Goal: Complete application form

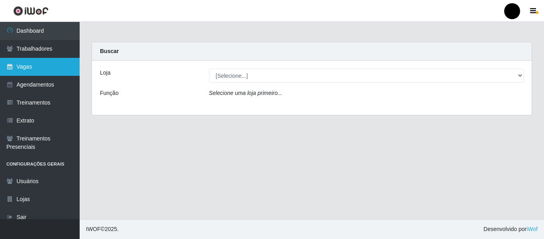
click at [41, 66] on link "Vagas" at bounding box center [40, 67] width 80 height 18
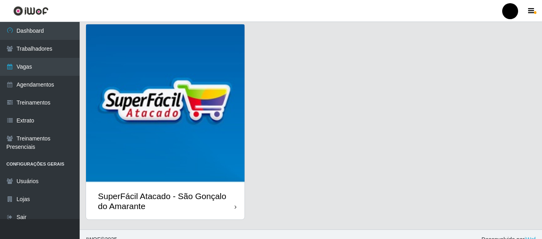
scroll to position [231, 0]
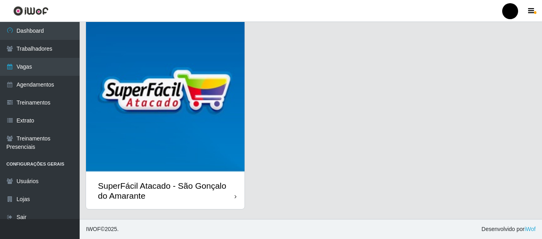
click at [211, 189] on div "SuperFácil Atacado - São Gonçalo do Amarante" at bounding box center [166, 191] width 137 height 20
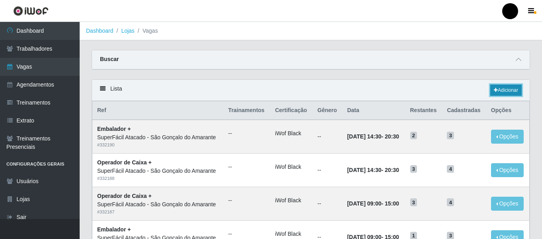
click at [511, 88] on link "Adicionar" at bounding box center [506, 89] width 31 height 11
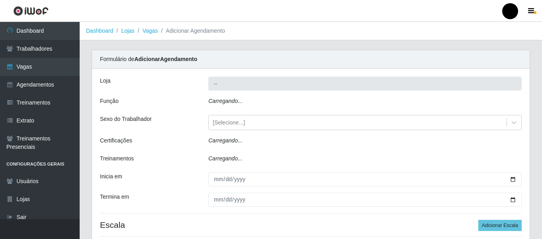
type input "SuperFácil Atacado - São Gonçalo do Amarante"
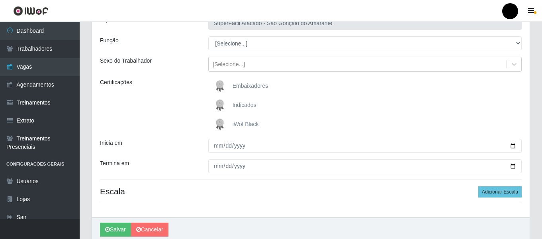
scroll to position [80, 0]
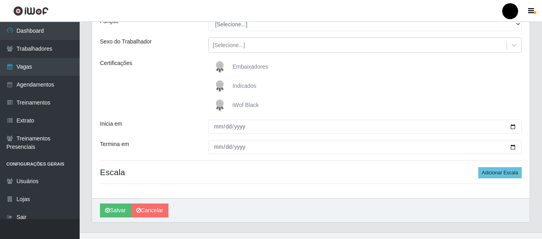
click at [250, 105] on span "iWof Black" at bounding box center [246, 105] width 26 height 6
click at [0, 0] on input "iWof Black" at bounding box center [0, 0] width 0 height 0
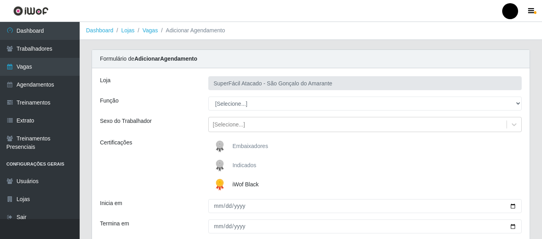
scroll to position [0, 0]
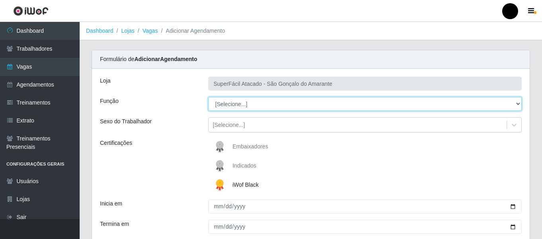
click at [516, 105] on select "[Selecione...] Auxiliar de Estacionamento Auxiliar de Estacionamento + Auxiliar…" at bounding box center [365, 104] width 314 height 14
select select "22"
click at [208, 97] on select "[Selecione...] Auxiliar de Estacionamento Auxiliar de Estacionamento + Auxiliar…" at bounding box center [365, 104] width 314 height 14
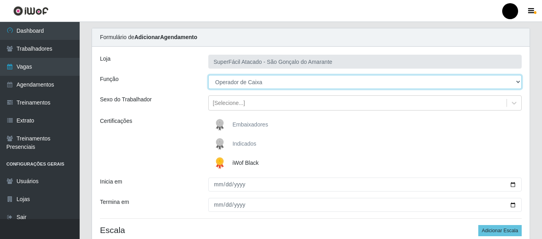
scroll to position [40, 0]
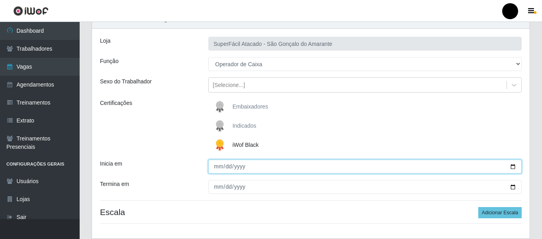
click at [515, 167] on input "Inicia em" at bounding box center [365, 166] width 314 height 14
type input "2025-08-28"
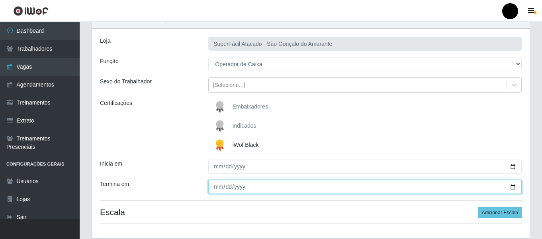
click at [513, 187] on input "Termina em" at bounding box center [365, 187] width 314 height 14
type input "2025-08-28"
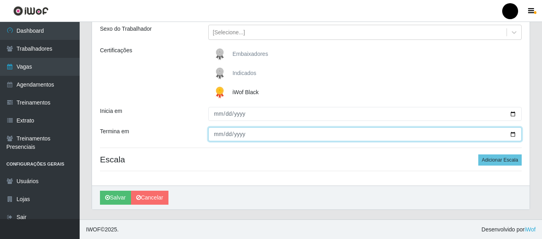
scroll to position [93, 0]
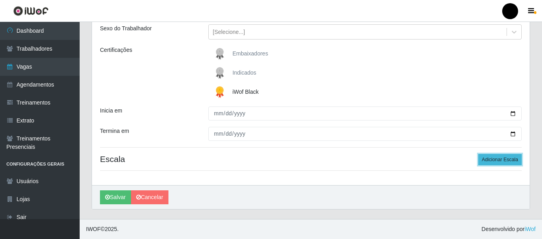
click at [494, 161] on button "Adicionar Escala" at bounding box center [500, 159] width 43 height 11
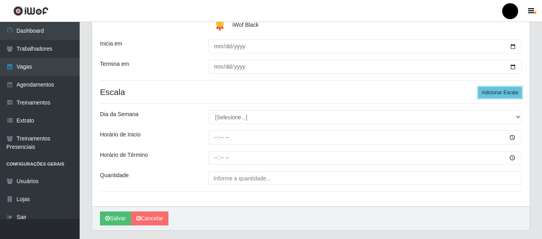
scroll to position [173, 0]
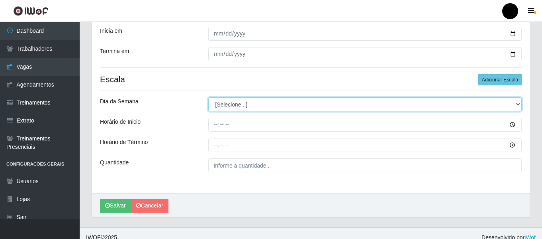
click at [519, 104] on select "[Selecione...] Segunda Terça Quarta Quinta Sexta Sábado Domingo" at bounding box center [365, 104] width 314 height 14
select select "4"
click at [208, 97] on select "[Selecione...] Segunda Terça Quarta Quinta Sexta Sábado Domingo" at bounding box center [365, 104] width 314 height 14
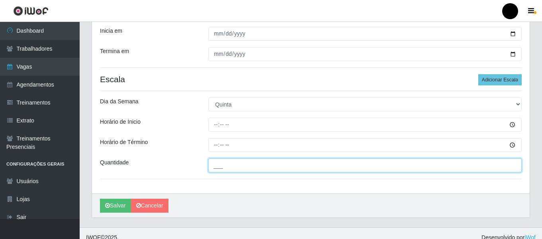
click at [233, 163] on input "___" at bounding box center [365, 165] width 314 height 14
type input "2__"
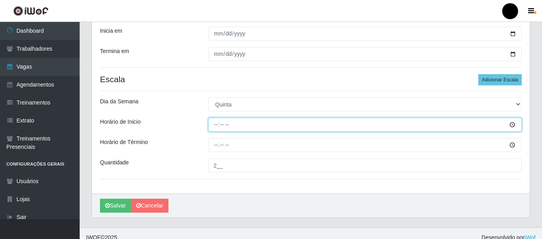
click at [215, 124] on input "Horário de Inicio" at bounding box center [365, 125] width 314 height 14
type input "10:00"
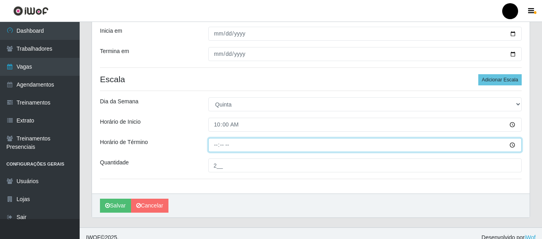
click at [216, 146] on input "Horário de Término" at bounding box center [365, 145] width 314 height 14
type input "16:00"
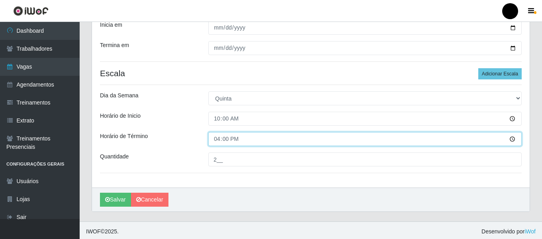
scroll to position [181, 0]
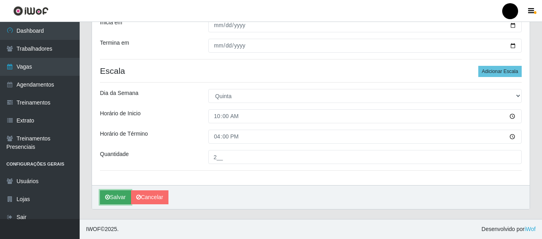
click at [118, 199] on button "Salvar" at bounding box center [115, 197] width 31 height 14
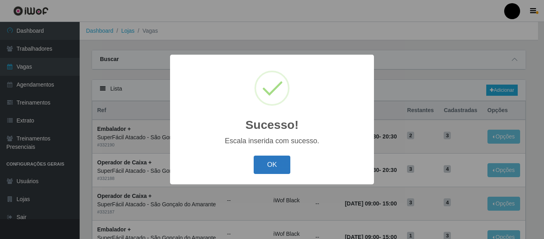
click at [272, 160] on button "OK" at bounding box center [272, 164] width 37 height 19
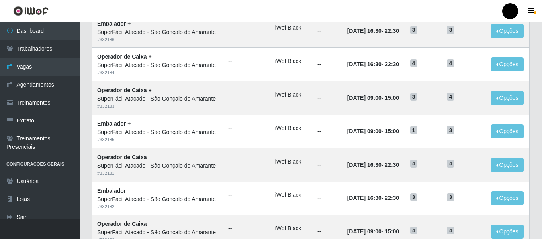
scroll to position [437, 0]
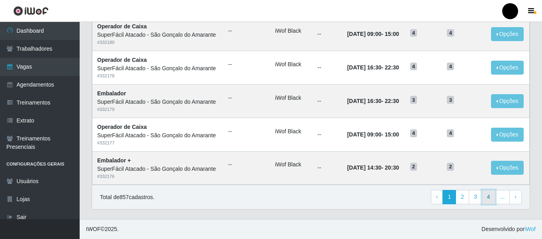
click at [494, 197] on link "4" at bounding box center [489, 197] width 14 height 14
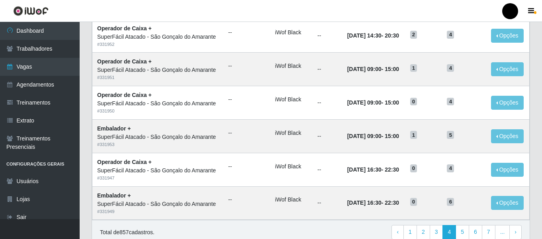
scroll to position [437, 0]
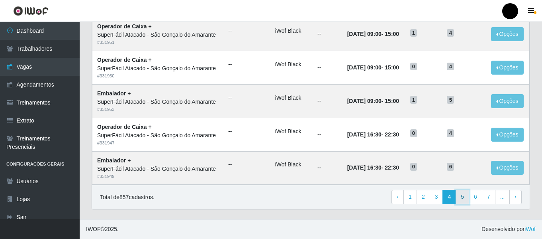
click at [464, 198] on link "5" at bounding box center [463, 197] width 14 height 14
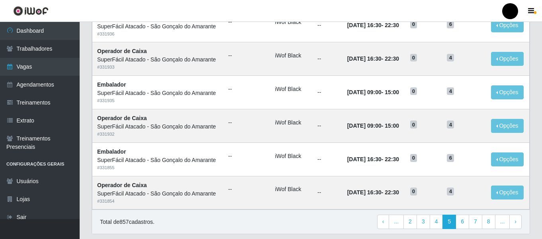
scroll to position [437, 0]
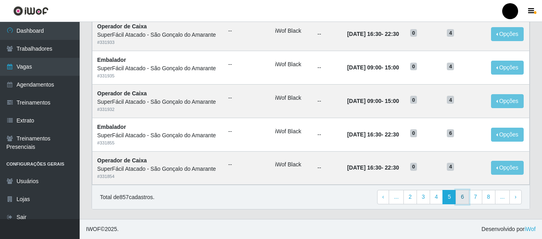
click at [464, 196] on link "6" at bounding box center [463, 197] width 14 height 14
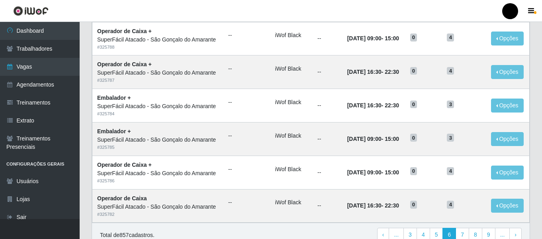
scroll to position [437, 0]
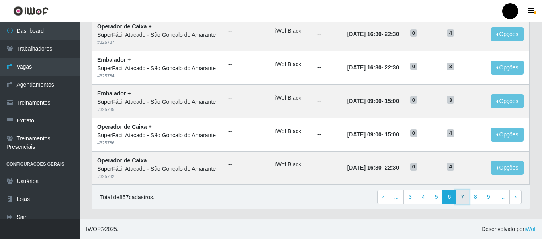
click at [465, 199] on link "7" at bounding box center [463, 197] width 14 height 14
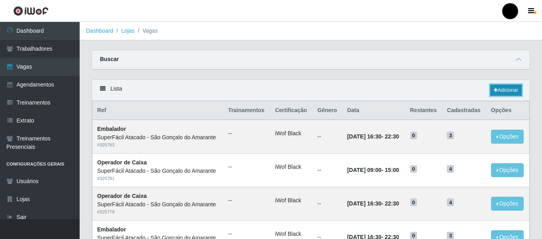
click at [507, 90] on link "Adicionar" at bounding box center [506, 89] width 31 height 11
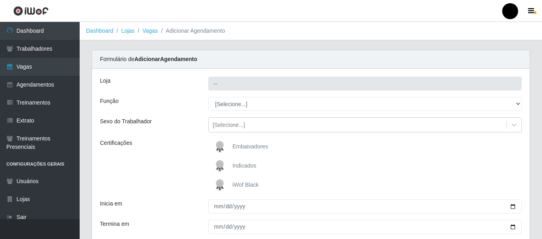
type input "SuperFácil Atacado - São Gonçalo do Amarante"
click at [244, 183] on span "iWof Black" at bounding box center [246, 184] width 26 height 6
click at [0, 0] on input "iWof Black" at bounding box center [0, 0] width 0 height 0
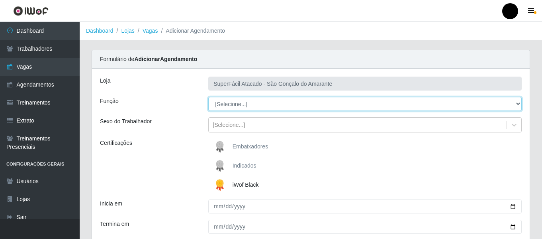
click at [520, 104] on select "[Selecione...] Auxiliar de Estacionamento Auxiliar de Estacionamento + Auxiliar…" at bounding box center [365, 104] width 314 height 14
select select "1"
click at [208, 97] on select "[Selecione...] Auxiliar de Estacionamento Auxiliar de Estacionamento + Auxiliar…" at bounding box center [365, 104] width 314 height 14
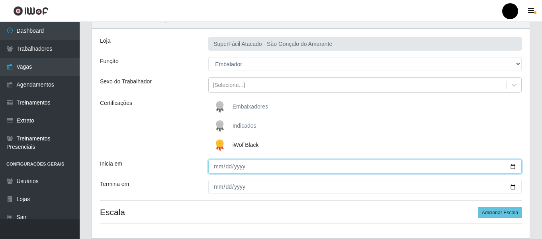
click at [513, 165] on input "Inicia em" at bounding box center [365, 166] width 314 height 14
type input "2025-08-28"
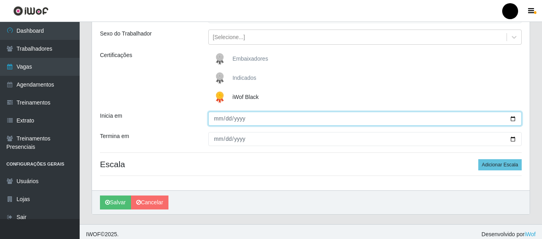
scroll to position [93, 0]
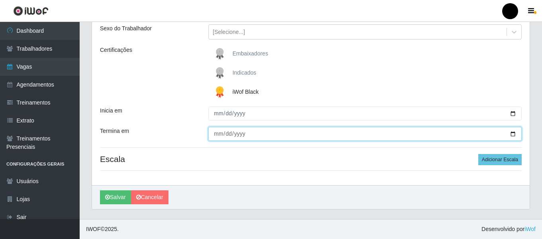
click at [513, 133] on input "Termina em" at bounding box center [365, 134] width 314 height 14
type input "2025-08-28"
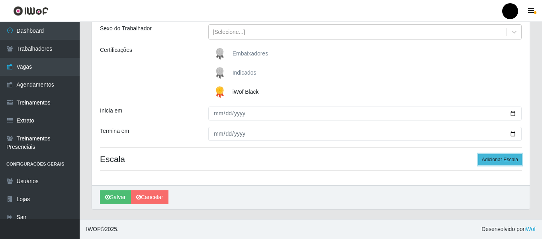
click at [502, 160] on button "Adicionar Escala" at bounding box center [500, 159] width 43 height 11
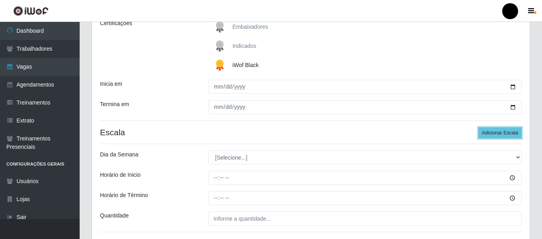
scroll to position [159, 0]
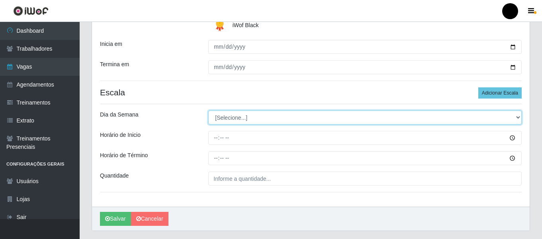
click at [518, 116] on select "[Selecione...] Segunda Terça Quarta Quinta Sexta Sábado Domingo" at bounding box center [365, 117] width 314 height 14
select select "4"
click at [208, 110] on select "[Selecione...] Segunda Terça Quarta Quinta Sexta Sábado Domingo" at bounding box center [365, 117] width 314 height 14
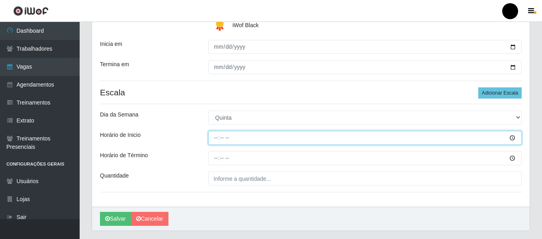
click at [213, 137] on input "Horário de Inicio" at bounding box center [365, 138] width 314 height 14
type input "09:00"
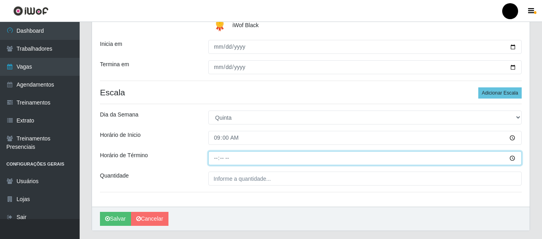
click at [213, 159] on input "Horário de Término" at bounding box center [365, 158] width 314 height 14
type input "15:00"
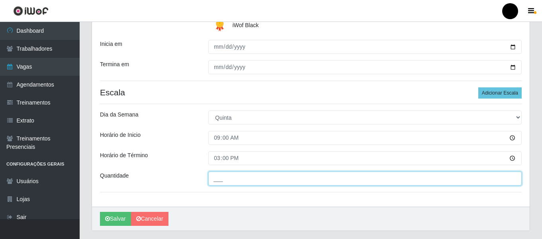
click at [222, 178] on input "___" at bounding box center [365, 178] width 314 height 14
type input "2__"
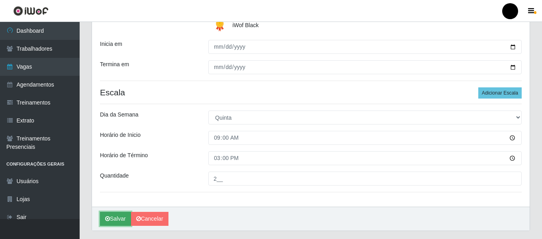
click at [109, 220] on icon "submit" at bounding box center [107, 219] width 5 height 6
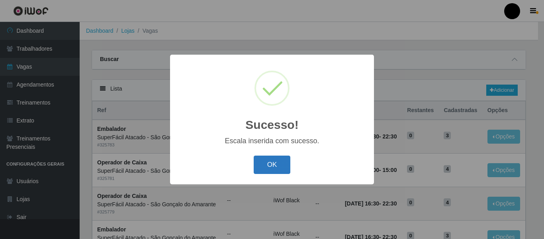
click at [261, 165] on button "OK" at bounding box center [272, 164] width 37 height 19
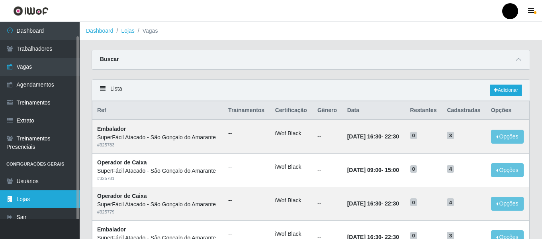
scroll to position [7, 0]
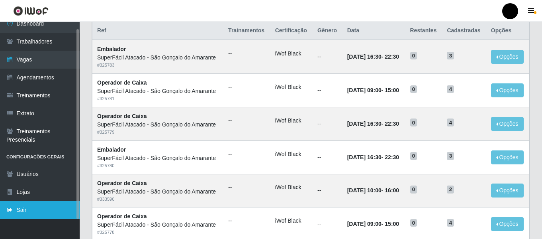
click at [18, 210] on link "Sair" at bounding box center [40, 210] width 80 height 18
